Goal: Check status: Check status

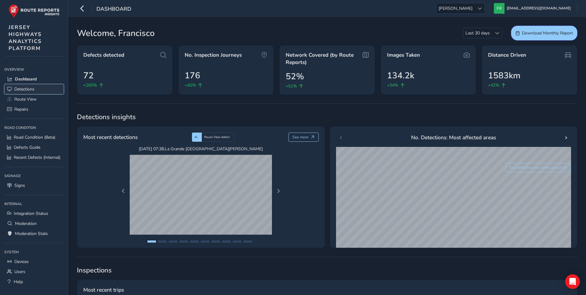
click at [50, 91] on link "Detections" at bounding box center [33, 89] width 59 height 10
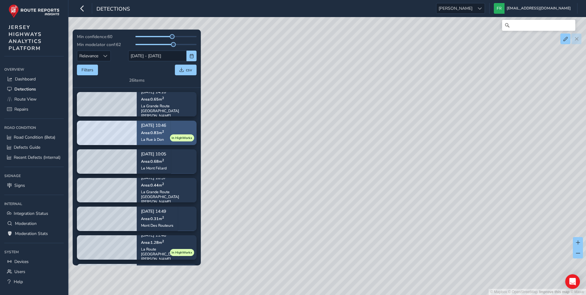
click at [165, 124] on p "[DATE] 10:46" at bounding box center [153, 126] width 25 height 4
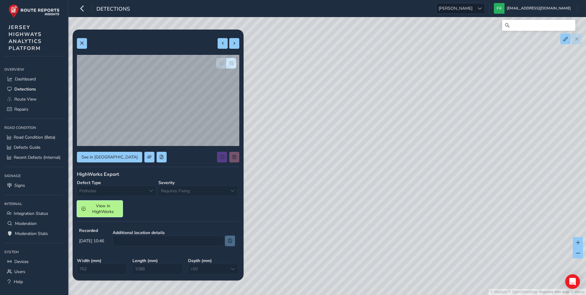
click at [105, 210] on span "View in HighWorks" at bounding box center [103, 209] width 30 height 12
click at [80, 43] on span at bounding box center [82, 43] width 4 height 4
